Goal: Transaction & Acquisition: Download file/media

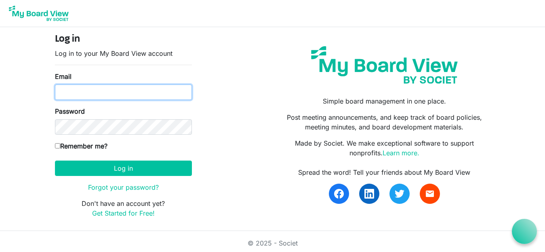
click at [144, 94] on input "Email" at bounding box center [123, 91] width 137 height 15
type input "D"
type input "danahlenius@gmail.com"
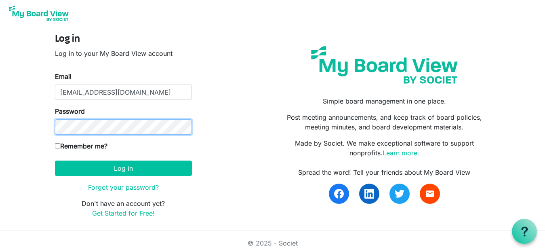
click at [55, 160] on button "Log in" at bounding box center [123, 167] width 137 height 15
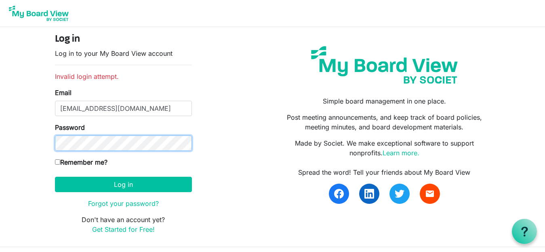
click at [55, 176] on button "Log in" at bounding box center [123, 183] width 137 height 15
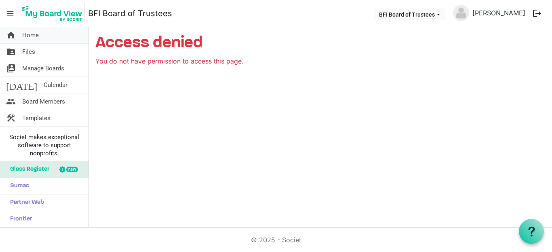
click at [25, 36] on span "Home" at bounding box center [30, 35] width 17 height 16
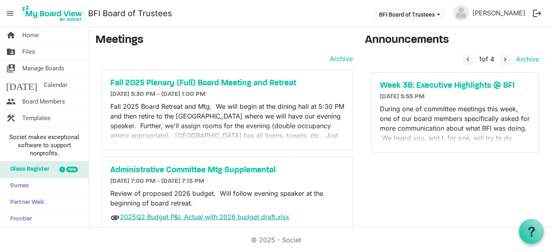
click at [208, 216] on link "2025Q2 Budget P&L Actual with 2026 budget draft.xlsx" at bounding box center [204, 216] width 169 height 8
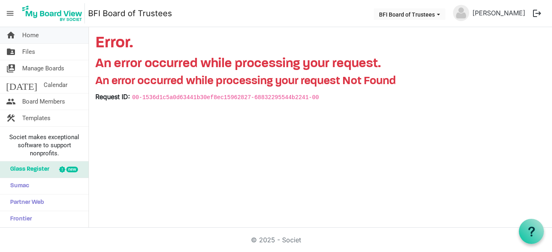
click at [33, 35] on span "Home" at bounding box center [30, 35] width 17 height 16
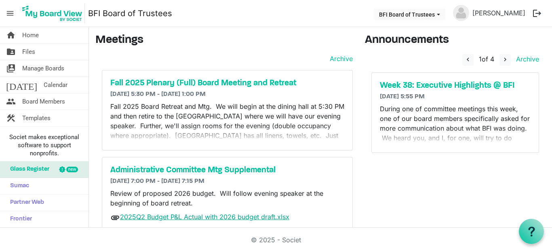
click at [136, 218] on link "2025Q2 Budget P&L Actual with 2026 budget draft.xlsx" at bounding box center [204, 216] width 169 height 8
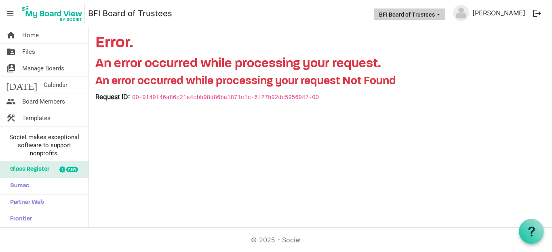
click at [445, 10] on button "BFI Board of Trustees" at bounding box center [408, 13] width 71 height 11
click at [480, 55] on main "Error. An error occurred while processing your request. An error occurred while…" at bounding box center [320, 71] width 463 height 88
click at [25, 49] on span "Files" at bounding box center [28, 52] width 13 height 16
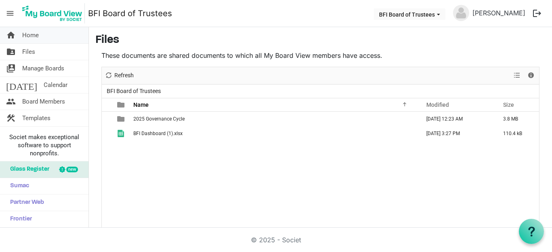
click at [34, 35] on span "Home" at bounding box center [30, 35] width 17 height 16
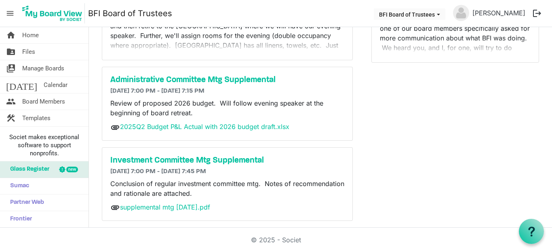
scroll to position [96, 0]
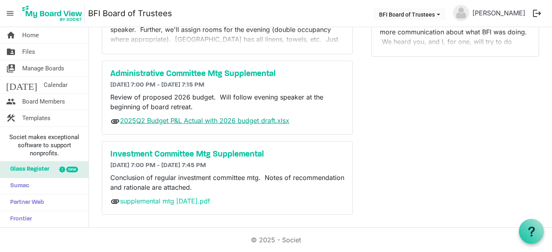
click at [250, 120] on link "2025Q2 Budget P&L Actual with 2026 budget draft.xlsx" at bounding box center [204, 120] width 169 height 8
